Goal: Contribute content: Add original content to the website for others to see

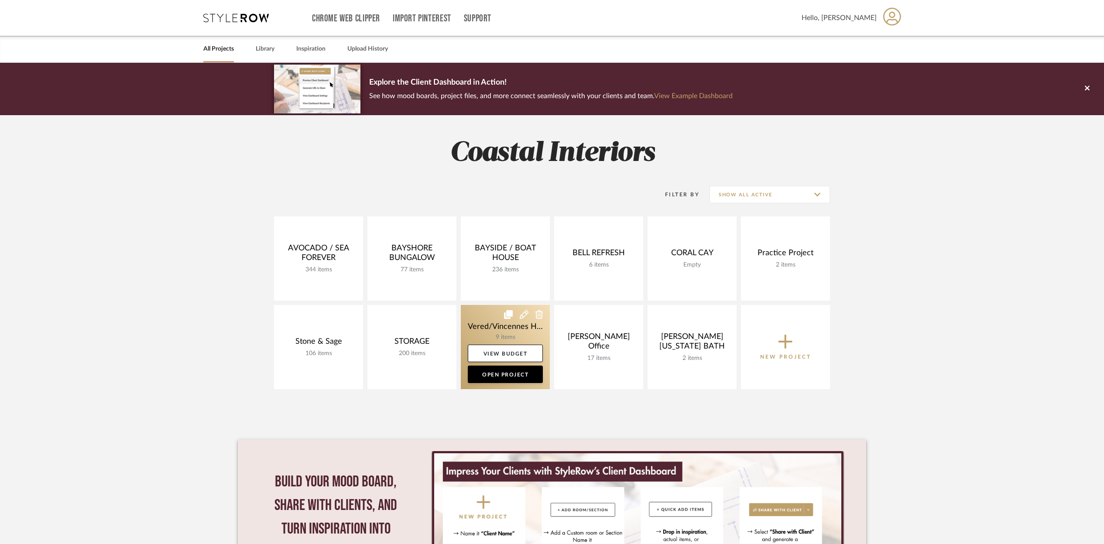
click at [500, 332] on link at bounding box center [505, 347] width 89 height 84
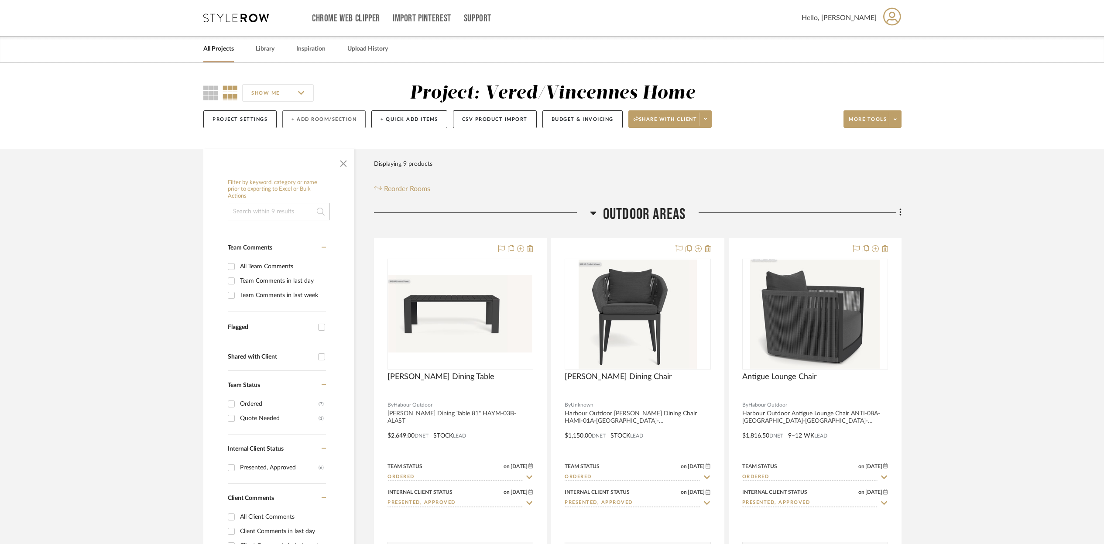
click at [336, 120] on button "+ Add Room/Section" at bounding box center [323, 119] width 83 height 18
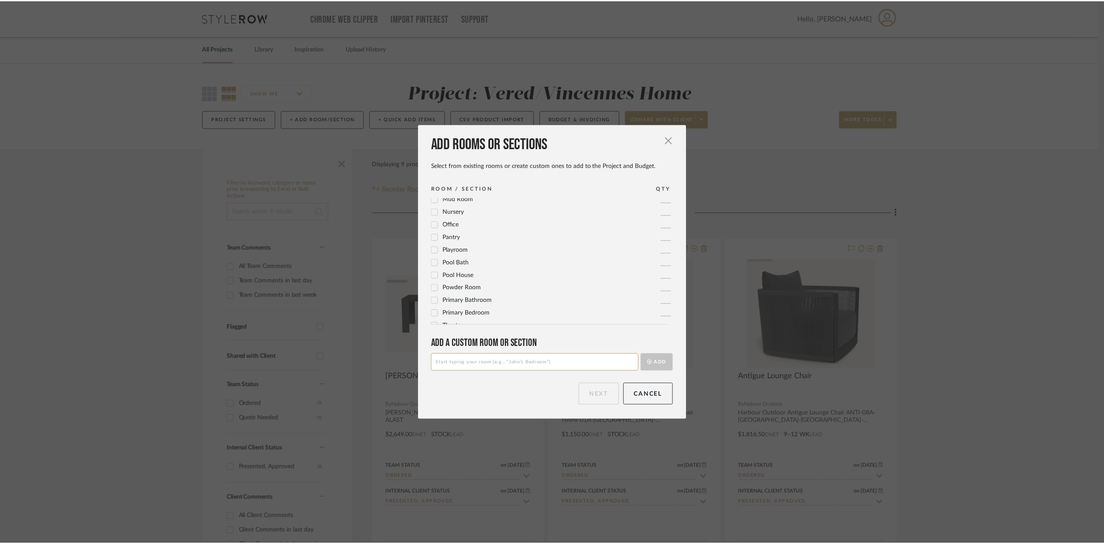
scroll to position [285, 0]
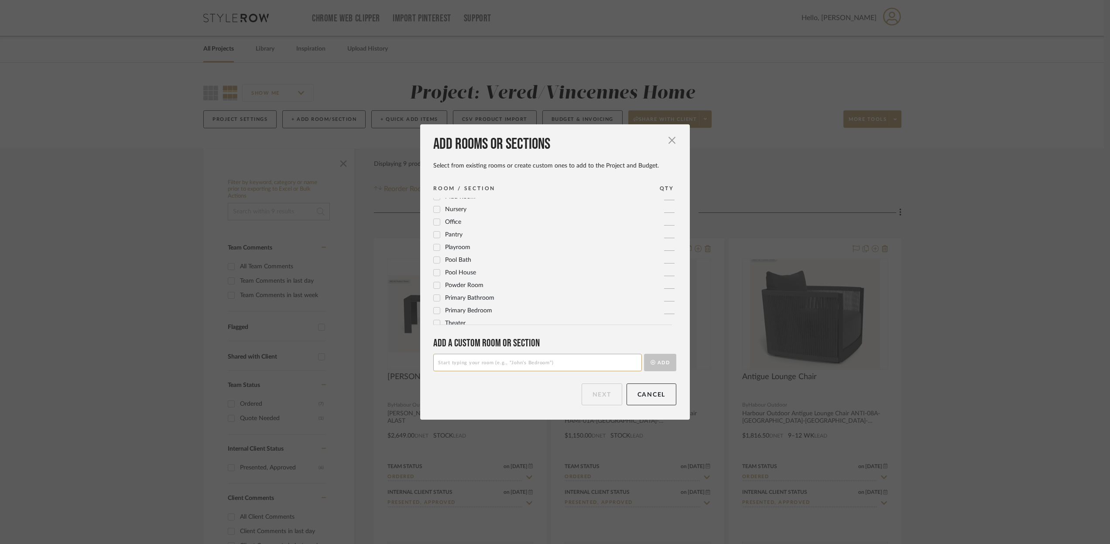
click at [436, 284] on icon at bounding box center [437, 285] width 6 height 6
click at [607, 397] on button "Next" at bounding box center [602, 394] width 41 height 22
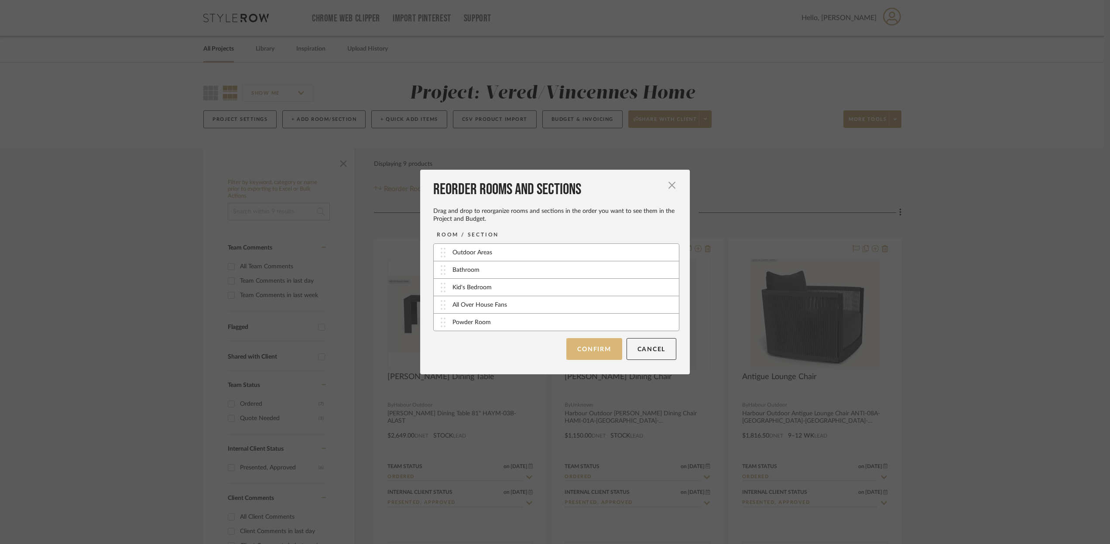
click at [586, 353] on button "Confirm" at bounding box center [593, 349] width 55 height 22
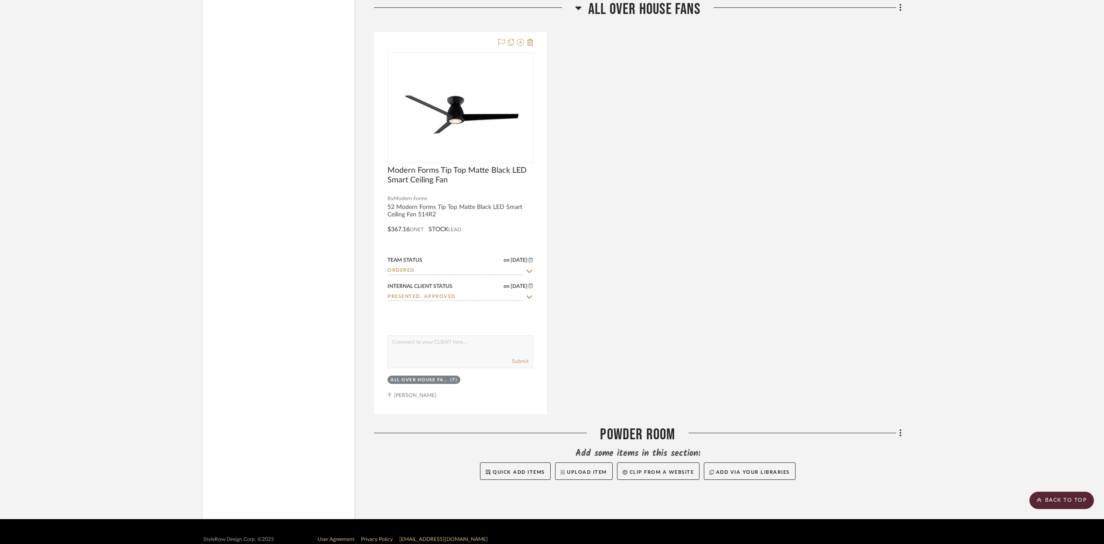
scroll to position [1886, 0]
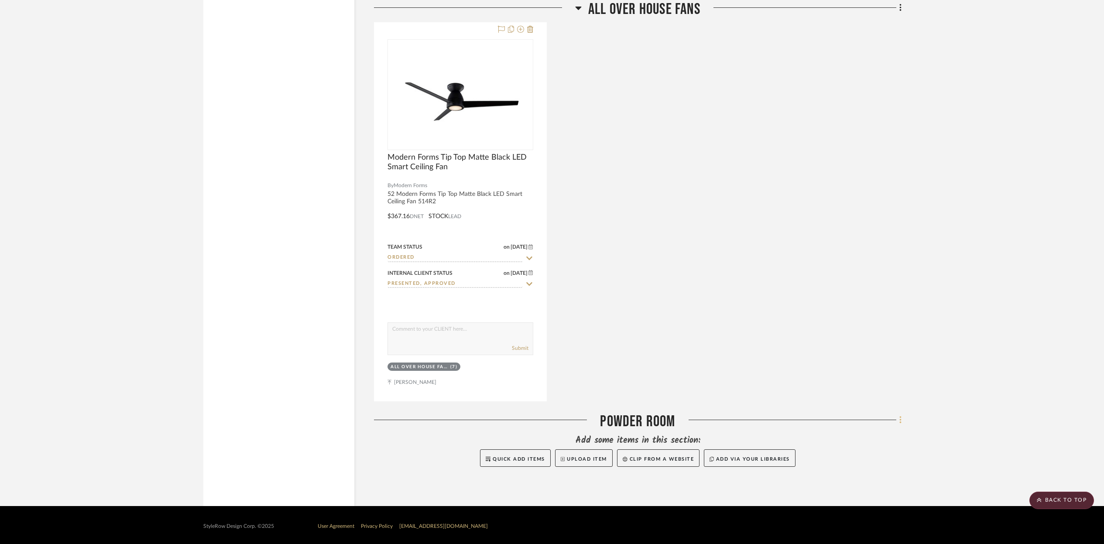
click at [901, 421] on icon at bounding box center [900, 420] width 3 height 10
click at [835, 250] on fa-icon at bounding box center [831, 248] width 10 height 6
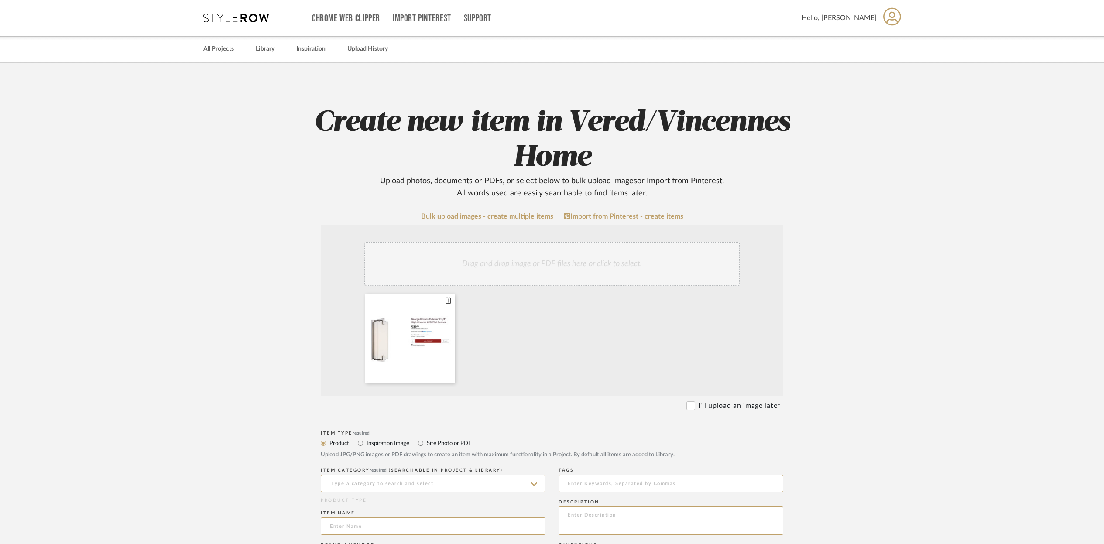
click at [448, 303] on icon at bounding box center [448, 300] width 6 height 7
click at [342, 487] on input at bounding box center [433, 483] width 225 height 17
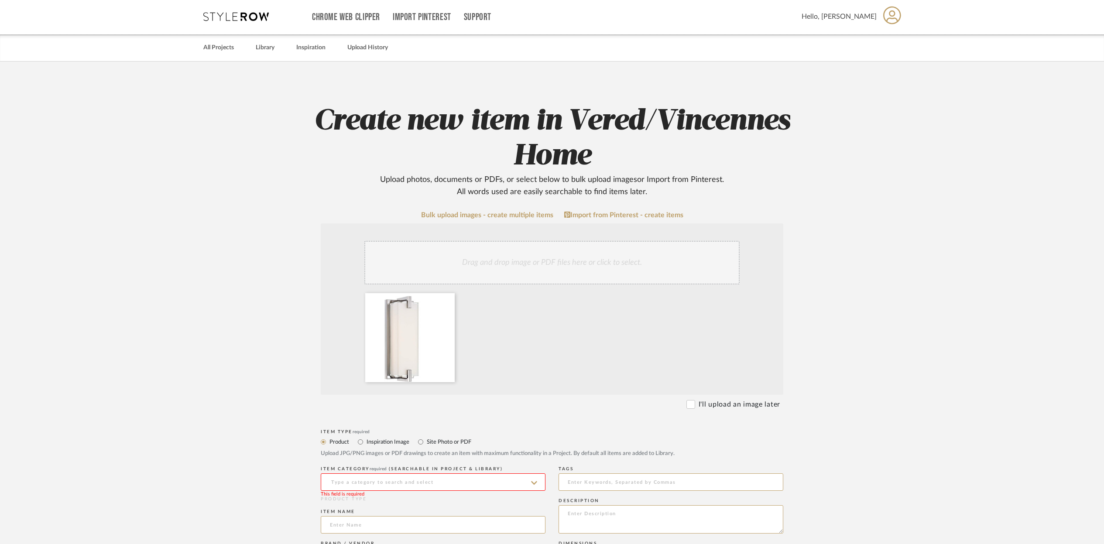
scroll to position [1, 0]
click at [351, 484] on input at bounding box center [433, 482] width 225 height 17
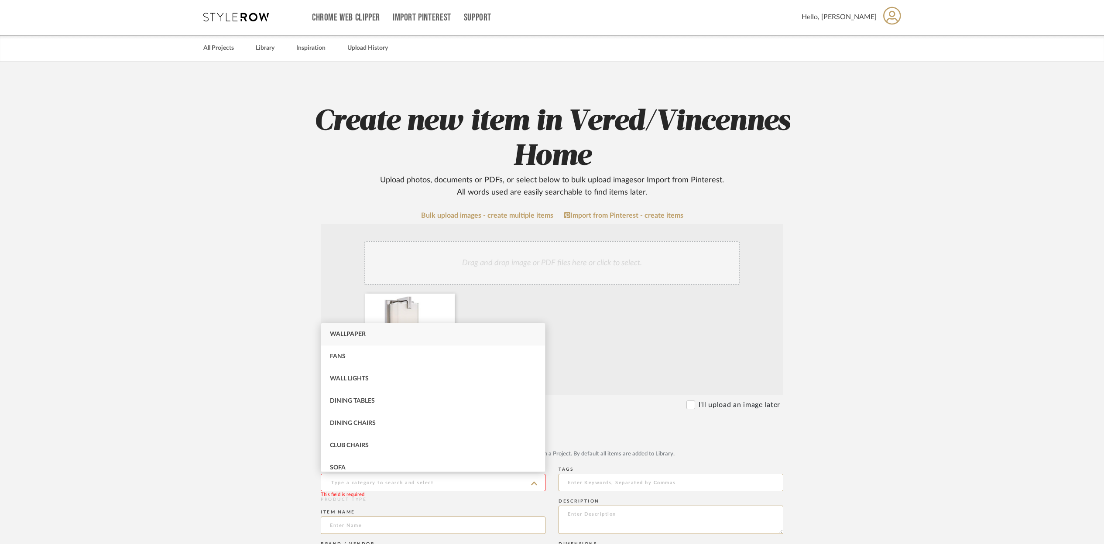
scroll to position [0, 0]
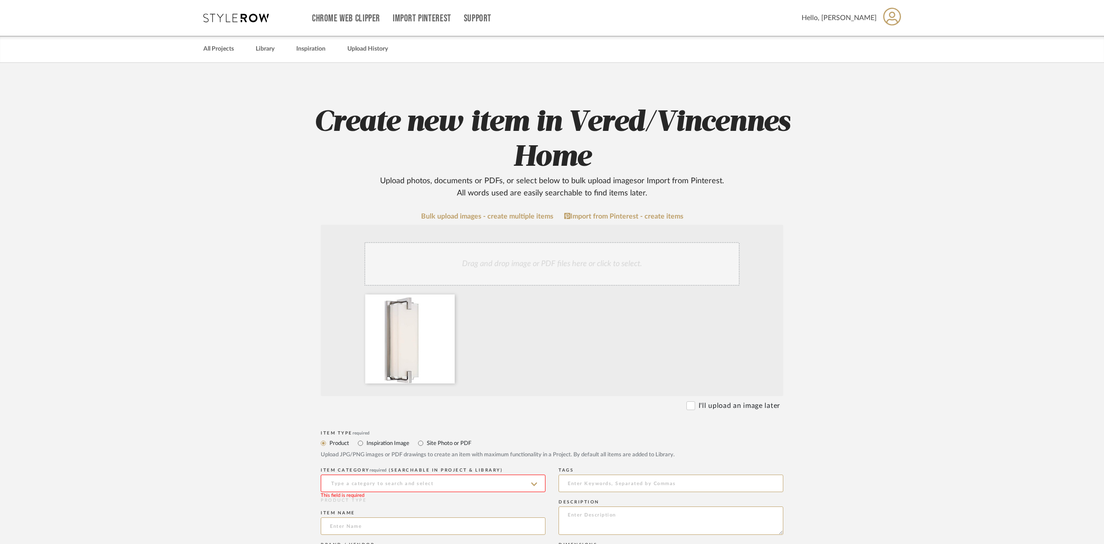
click at [350, 482] on input at bounding box center [433, 483] width 225 height 17
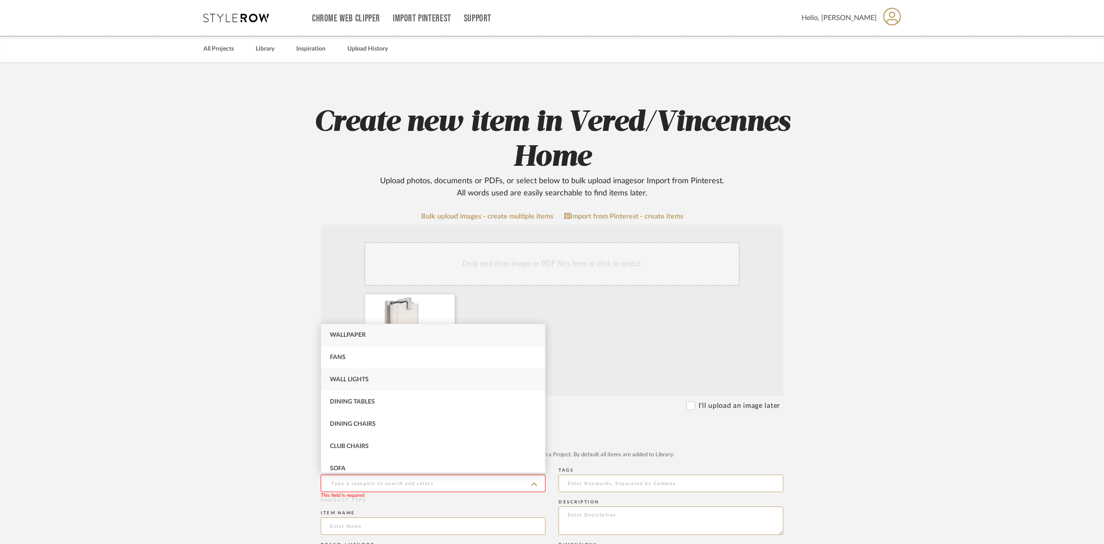
click at [360, 380] on span "Wall Lights" at bounding box center [349, 379] width 39 height 6
type input "Wall Lights"
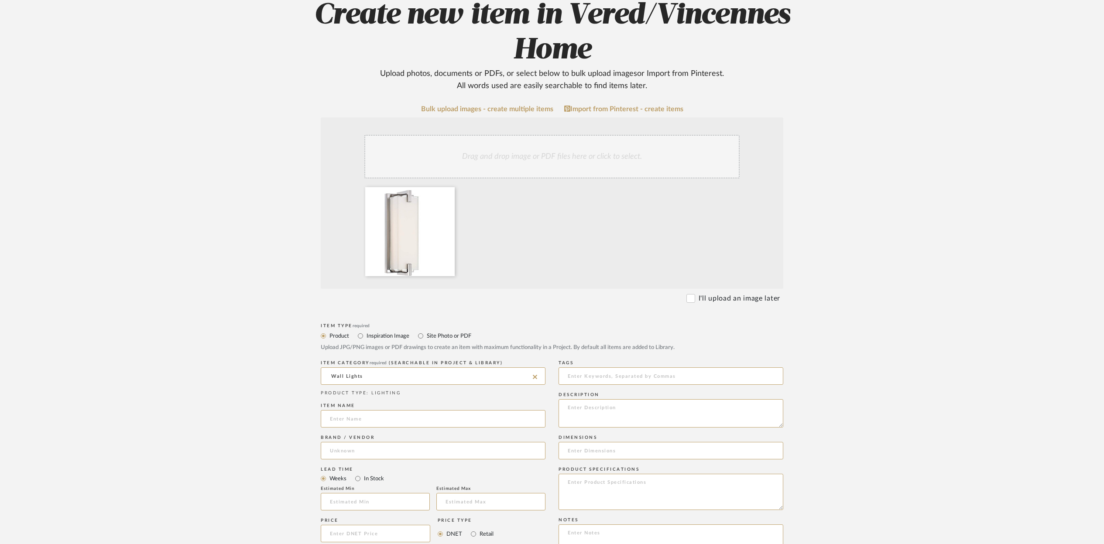
scroll to position [109, 0]
click at [339, 418] on input at bounding box center [433, 416] width 225 height 17
type input "Cubism 12 3/4 Wall Sconcces"
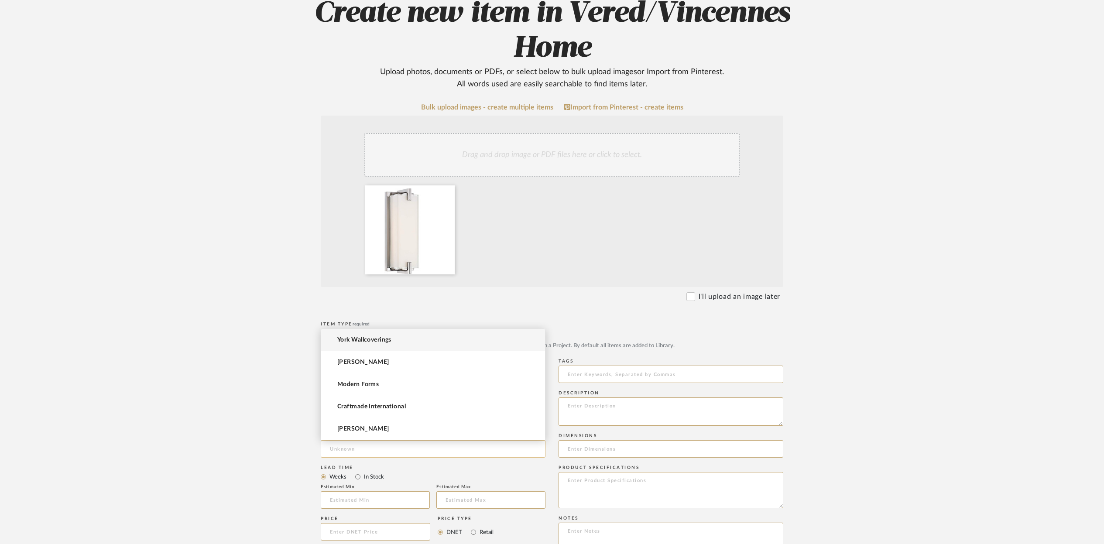
click at [351, 446] on input at bounding box center [433, 448] width 225 height 17
click at [352, 425] on span "[PERSON_NAME]" at bounding box center [363, 428] width 52 height 7
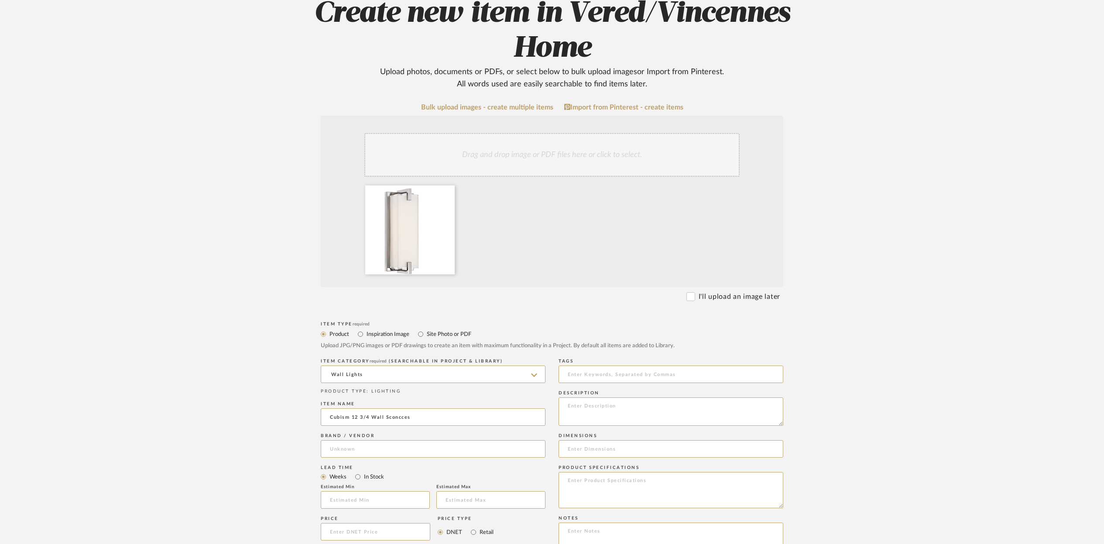
type input "[PERSON_NAME]"
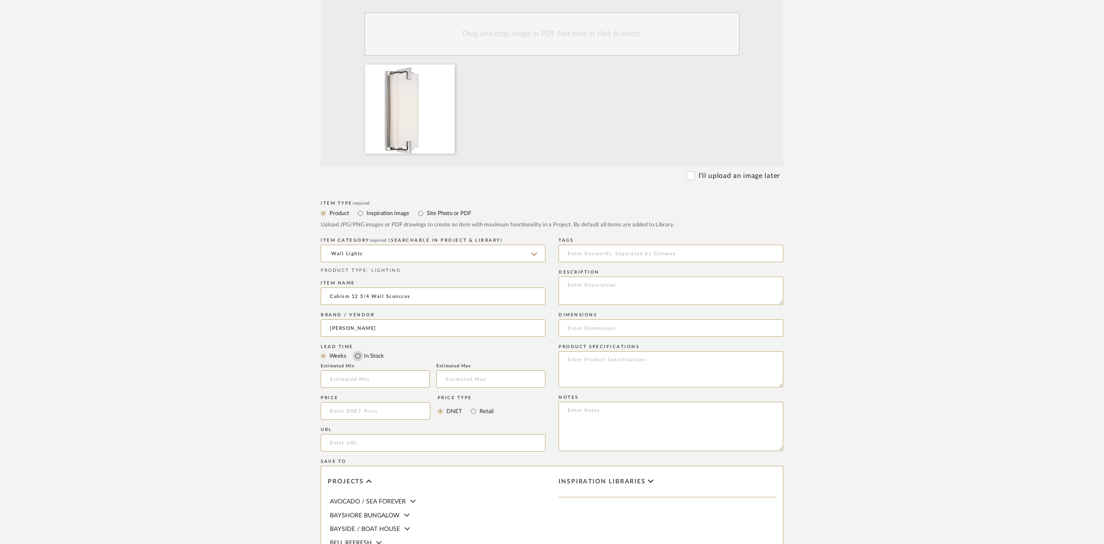
scroll to position [229, 0]
click at [358, 357] on input "In Stock" at bounding box center [357, 357] width 10 height 10
radio input "true"
click at [347, 410] on input at bounding box center [375, 411] width 109 height 17
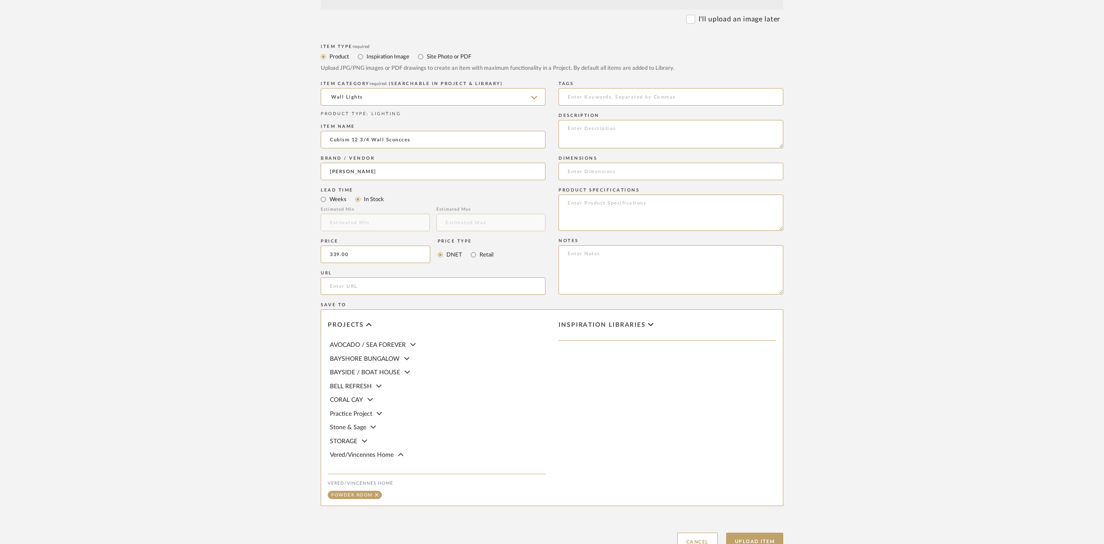
scroll to position [387, 0]
type input "$339.00"
click at [570, 124] on textarea at bounding box center [670, 134] width 225 height 28
paste textarea "[PERSON_NAME] Cubism 12 3/4" High Chrome LED Wall Sconce"
paste textarea "12 3/4" high x 4 3/4" wide. Extends 4" from the wall. Backplate is 12" high x 4…"
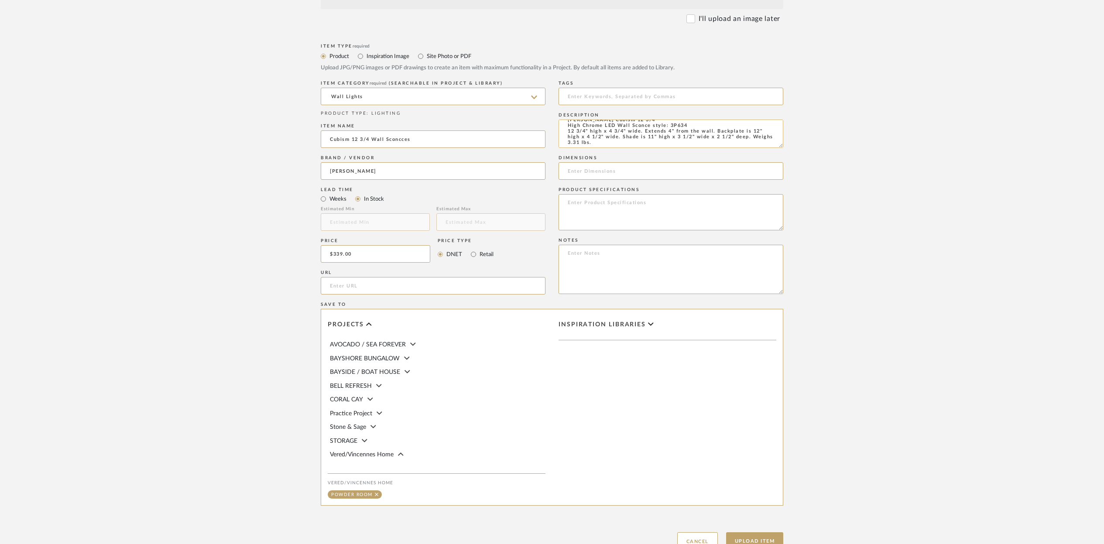
scroll to position [8, 0]
drag, startPoint x: 570, startPoint y: 132, endPoint x: 749, endPoint y: 138, distance: 179.4
click at [749, 138] on textarea "[PERSON_NAME] Cubism 12 3/4" High Chrome LED Wall Sconce style: 3P634 12 3/4" h…" at bounding box center [670, 134] width 225 height 28
click at [674, 139] on textarea "[PERSON_NAME] Cubism 12 3/4" High Chrome LED Wall Sconce style: 3P634 12 3/4" h…" at bounding box center [670, 134] width 225 height 28
drag, startPoint x: 566, startPoint y: 132, endPoint x: 751, endPoint y: 138, distance: 185.1
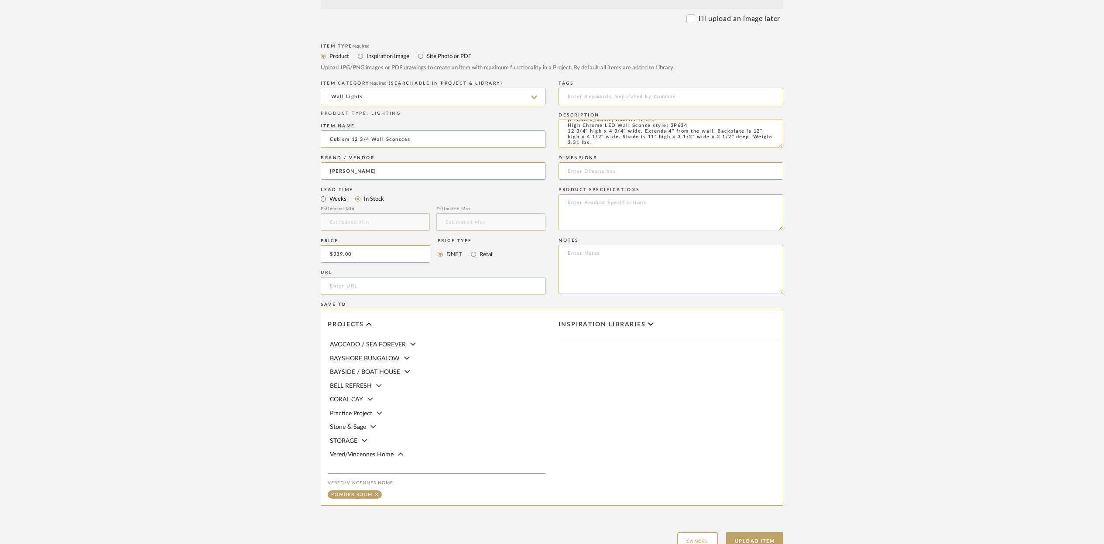
click at [751, 138] on textarea "[PERSON_NAME] Cubism 12 3/4" High Chrome LED Wall Sconce style: 3P634 12 3/4" h…" at bounding box center [670, 134] width 225 height 28
type textarea "[PERSON_NAME] Cubism 12 3/4" High Chrome LED Wall Sconce style: 3P634 12 3/4" h…"
click at [581, 172] on input at bounding box center [670, 170] width 225 height 17
paste input "12 3/4" high x 4 3/4" wide. Extends 4" from the wall. Backplate is 12" high x 4…"
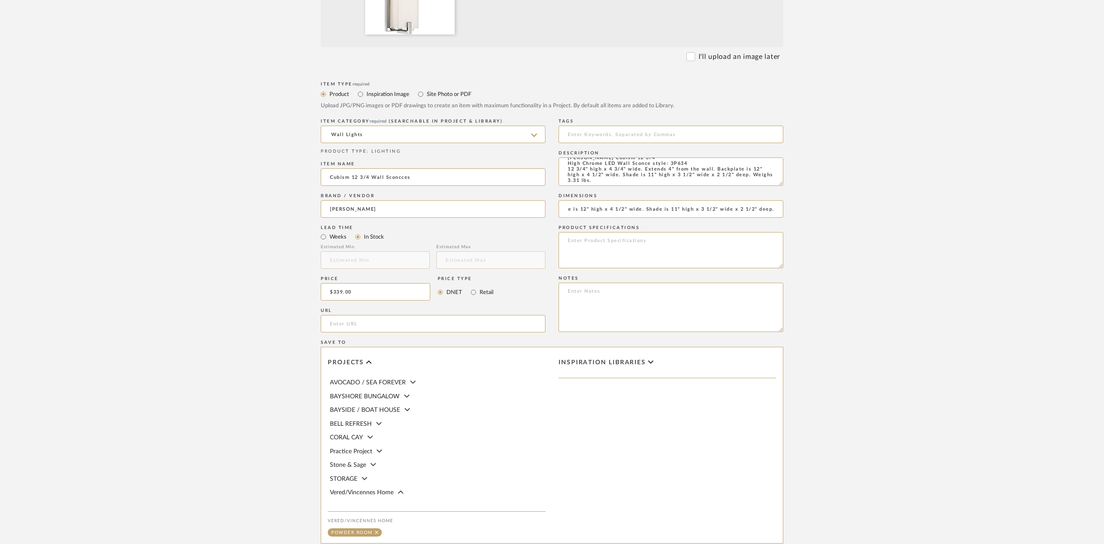
scroll to position [456, 0]
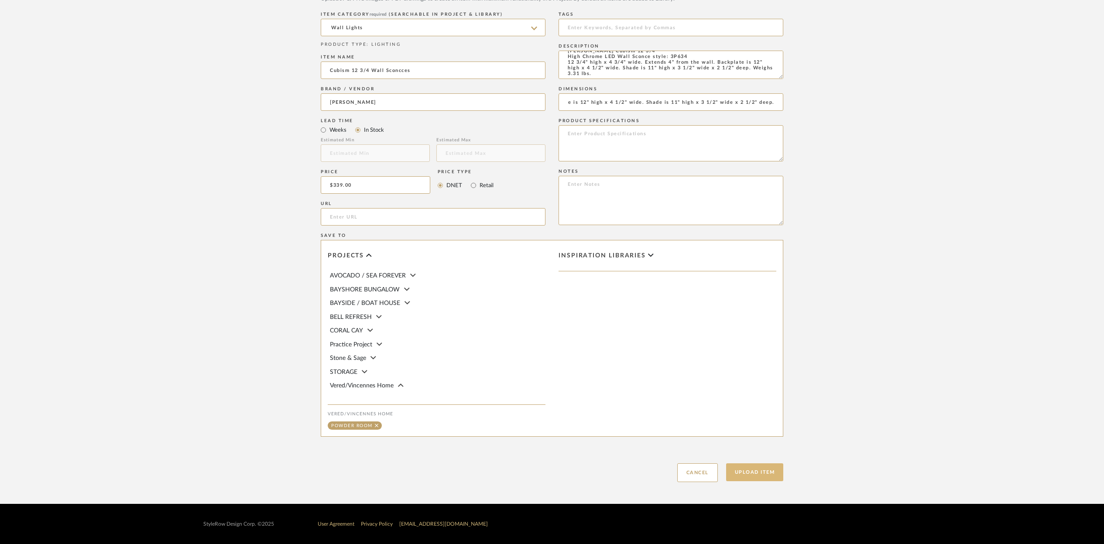
type input "12 3/4" high x 4 3/4" wide. Extends 4" from the wall. Backplate is 12" high x 4…"
click at [763, 470] on button "Upload Item" at bounding box center [755, 472] width 58 height 18
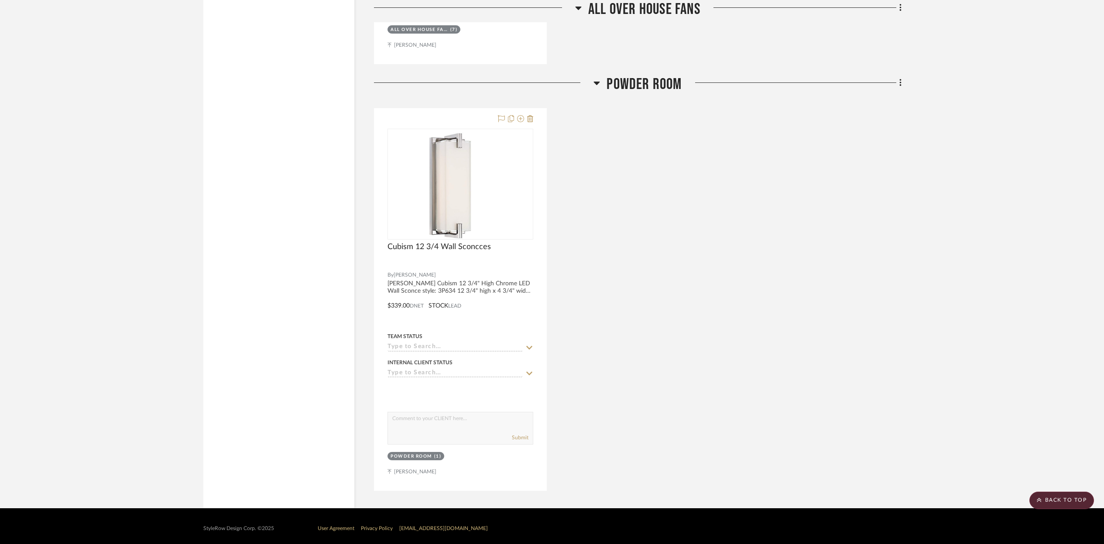
scroll to position [2225, 0]
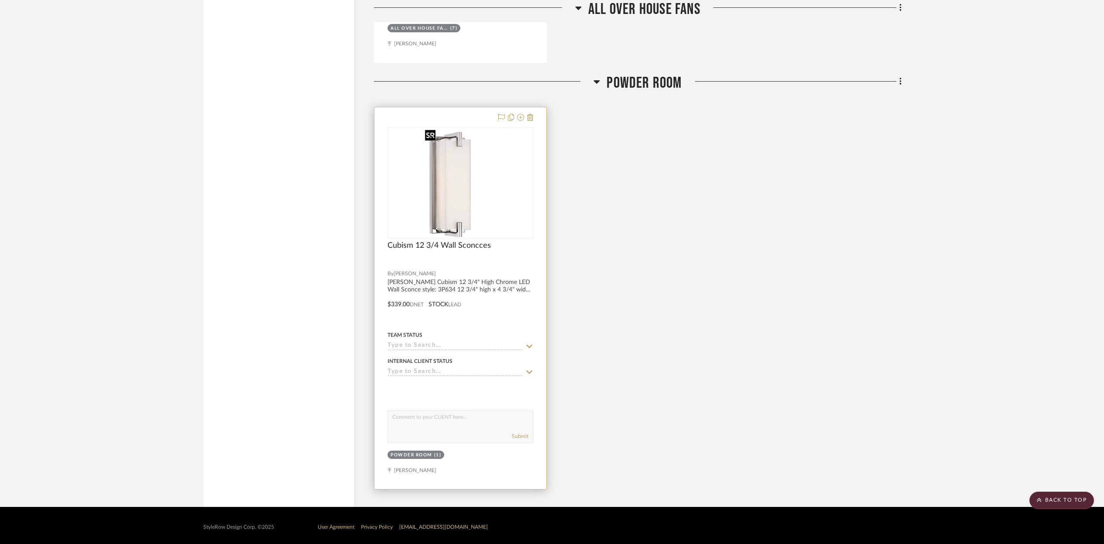
click at [497, 182] on img "0" at bounding box center [460, 182] width 78 height 109
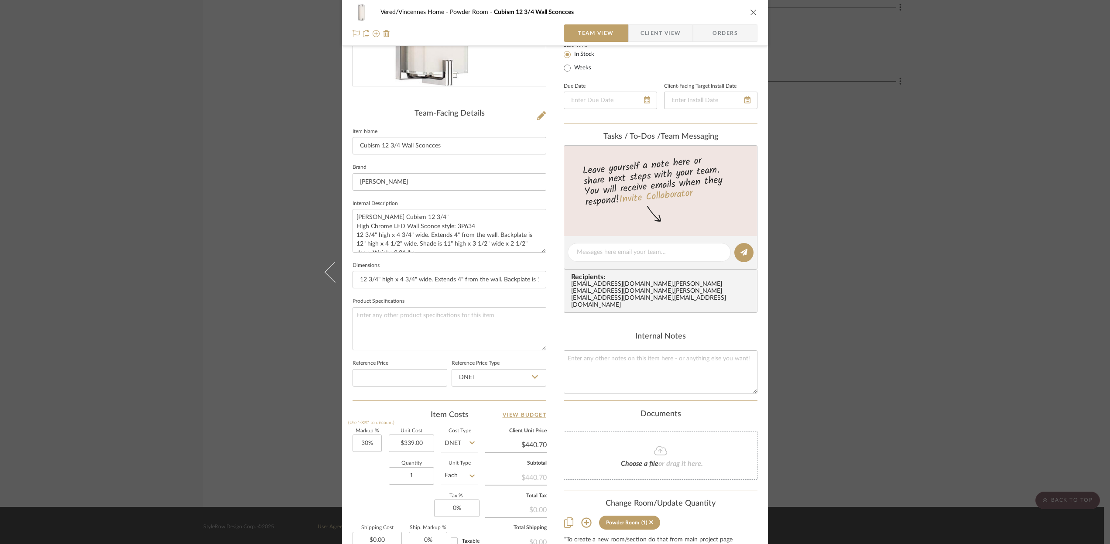
scroll to position [265, 0]
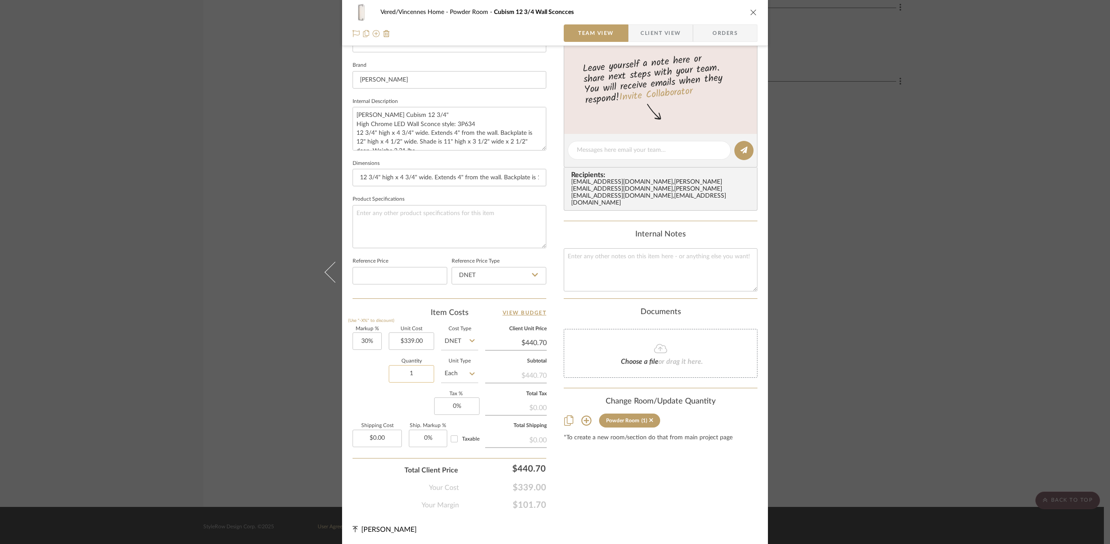
click at [412, 373] on input "1" at bounding box center [411, 373] width 45 height 17
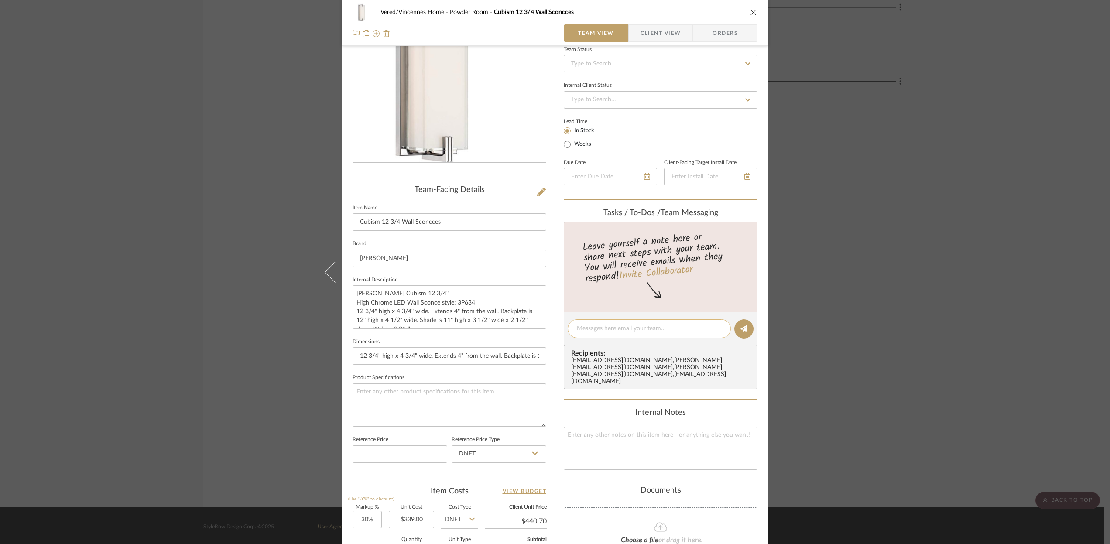
scroll to position [0, 0]
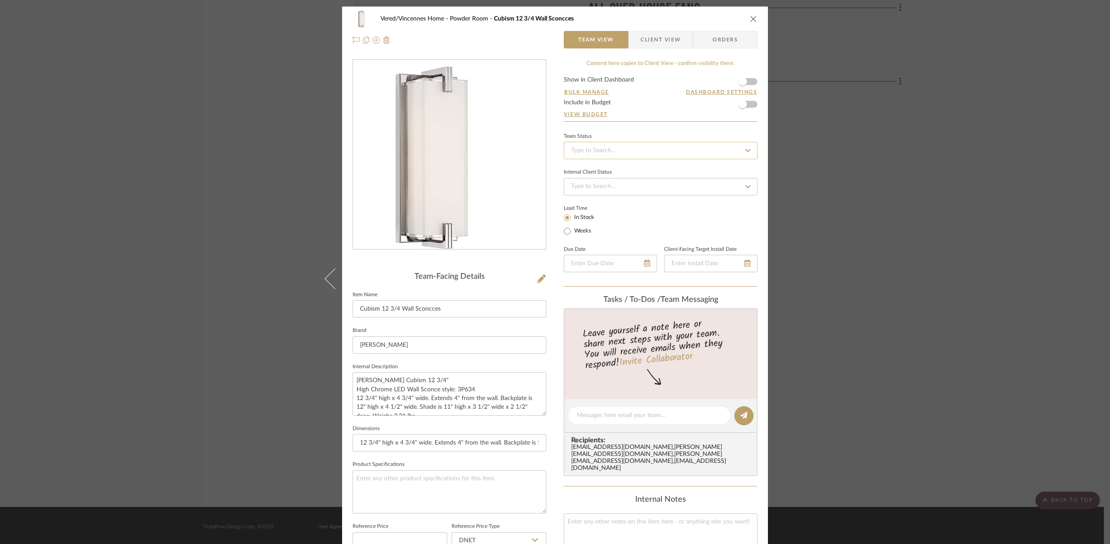
type input "2"
click at [617, 150] on input at bounding box center [661, 150] width 194 height 17
click at [585, 196] on span "Ordered" at bounding box center [581, 196] width 22 height 6
type input "[DATE]"
type input "Ordered"
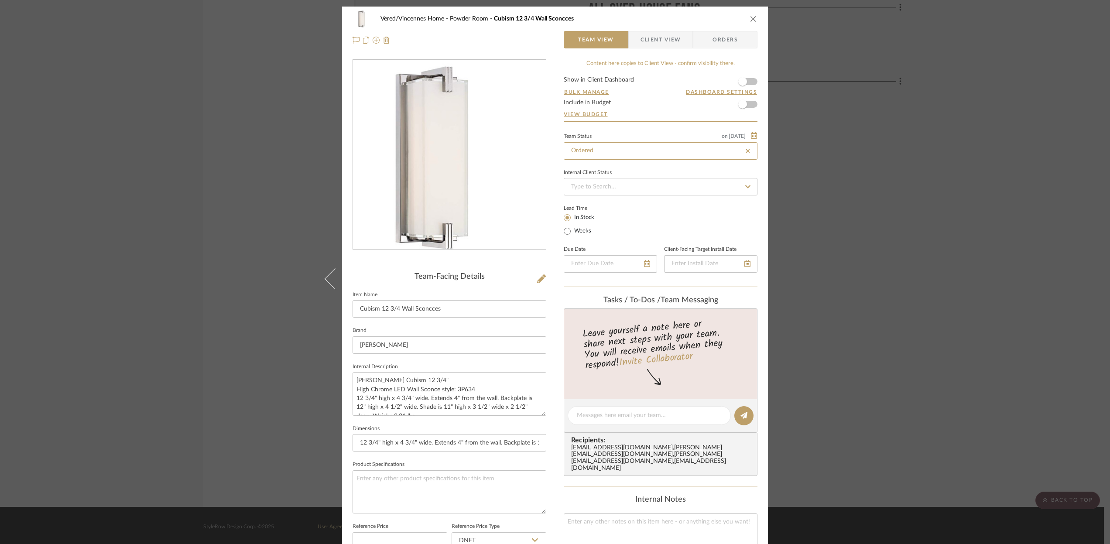
type input "[DATE]"
type input "Ordered"
click at [753, 17] on icon "close" at bounding box center [753, 18] width 7 height 7
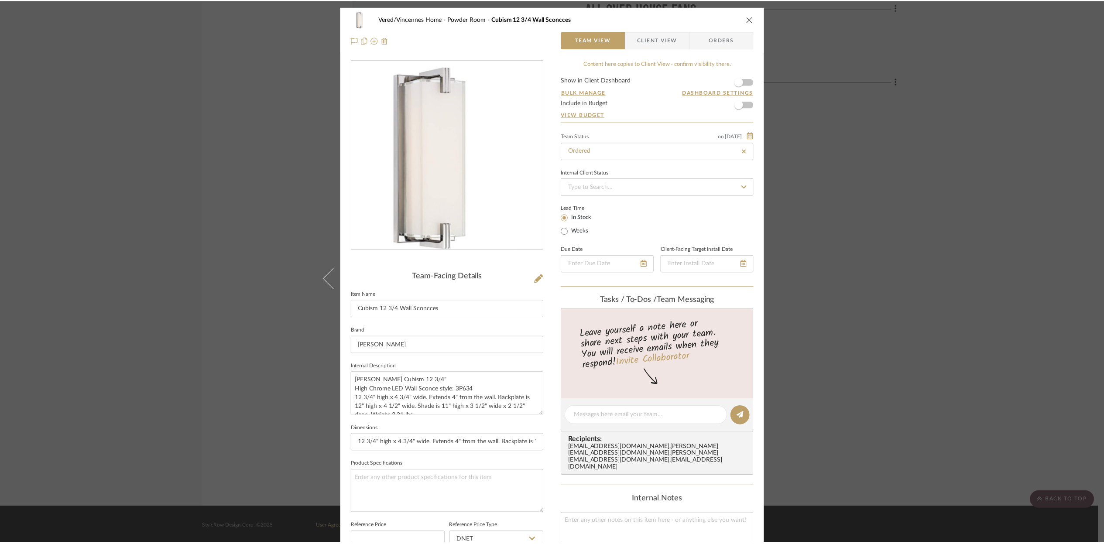
scroll to position [2225, 0]
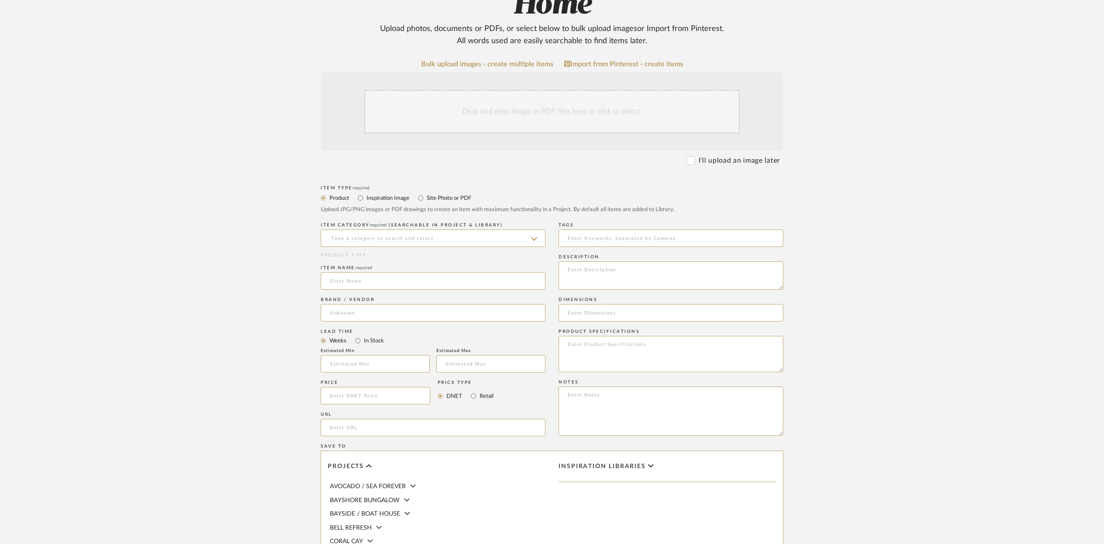
scroll to position [363, 0]
